Goal: Task Accomplishment & Management: Use online tool/utility

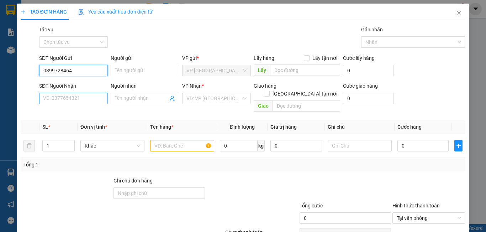
type input "0399728464"
click at [77, 102] on input "SĐT Người Nhận" at bounding box center [73, 97] width 69 height 11
type input "0782967213"
click at [145, 82] on div "Người nhận" at bounding box center [145, 86] width 69 height 8
click at [145, 94] on input "Người nhận" at bounding box center [141, 98] width 53 height 8
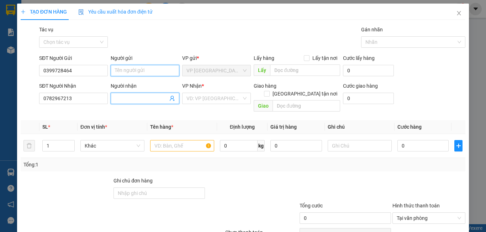
click at [149, 66] on input "Người gửi" at bounding box center [145, 70] width 69 height 11
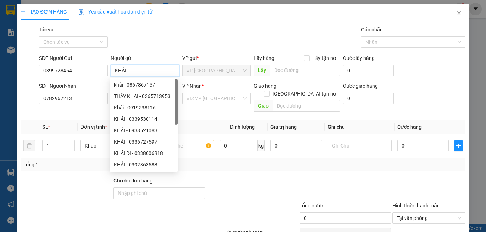
type input "KHẢI"
click at [217, 120] on th "Định lượng" at bounding box center [242, 127] width 51 height 14
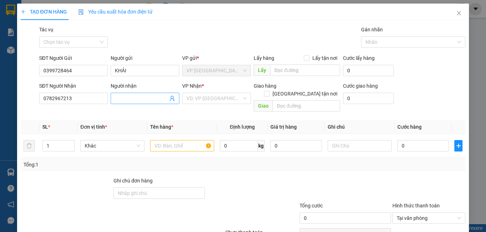
click at [145, 100] on input "Người nhận" at bounding box center [141, 98] width 53 height 8
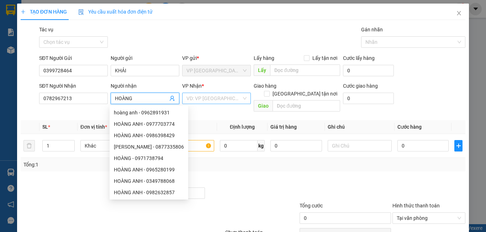
type input "HOÀNG"
click at [219, 101] on input "search" at bounding box center [213, 98] width 55 height 11
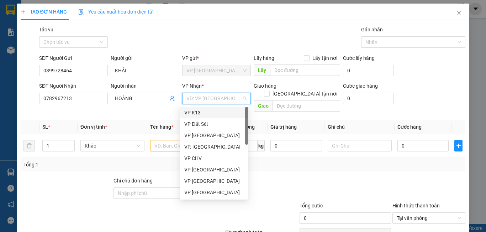
scroll to position [71, 0]
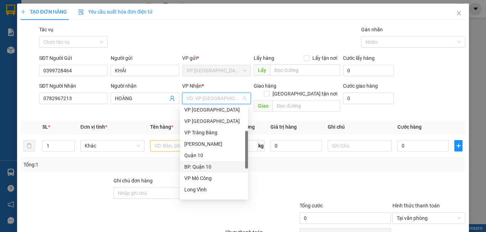
click at [195, 164] on div "BP. Quận 10" at bounding box center [213, 167] width 59 height 8
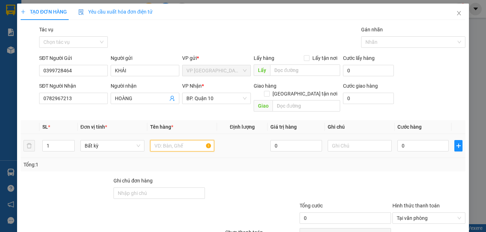
click at [168, 143] on input "text" at bounding box center [182, 145] width 64 height 11
type input "1 HỘP MÁY"
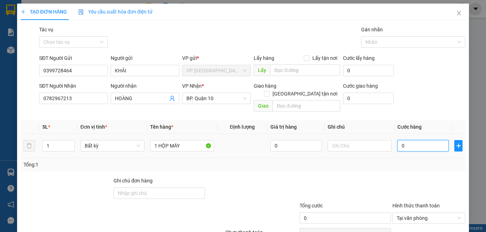
click at [414, 140] on input "0" at bounding box center [422, 145] width 51 height 11
type input "4"
type input "40"
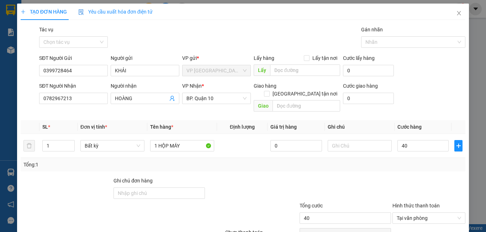
type input "40.000"
click at [392, 160] on div "Tổng: 1" at bounding box center [242, 164] width 439 height 8
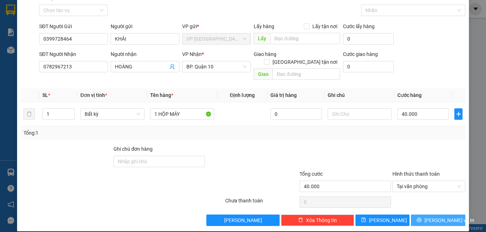
click at [430, 216] on span "[PERSON_NAME] và In" at bounding box center [449, 220] width 50 height 8
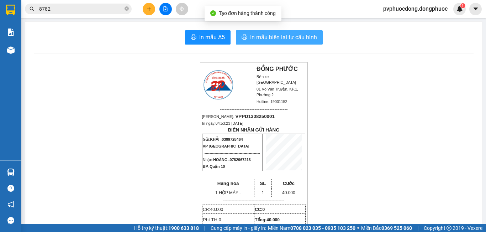
click at [277, 37] on span "In mẫu biên lai tự cấu hình" at bounding box center [283, 37] width 67 height 9
